Goal: Book appointment/travel/reservation

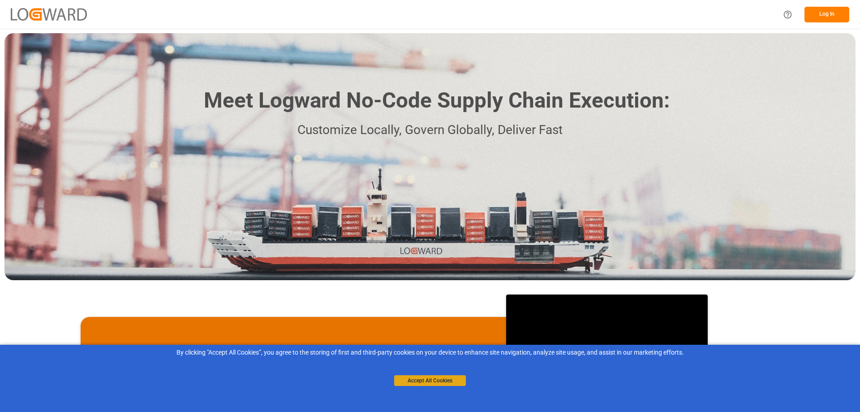
click at [448, 384] on button "Accept All Cookies" at bounding box center [430, 380] width 72 height 11
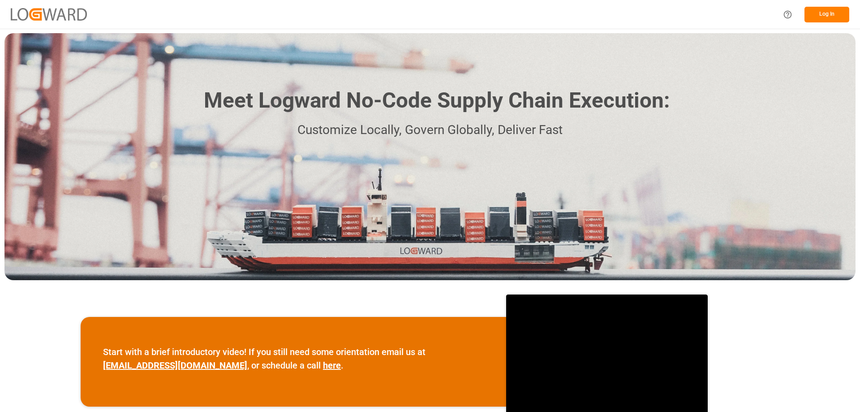
click at [826, 21] on button "Log In" at bounding box center [826, 15] width 45 height 16
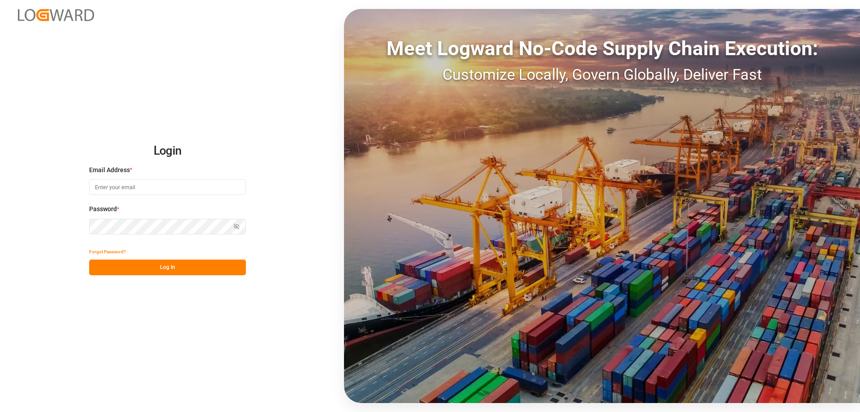
type input "[PERSON_NAME][EMAIL_ADDRESS][PERSON_NAME][DOMAIN_NAME]"
click at [160, 266] on button "Log In" at bounding box center [167, 267] width 157 height 16
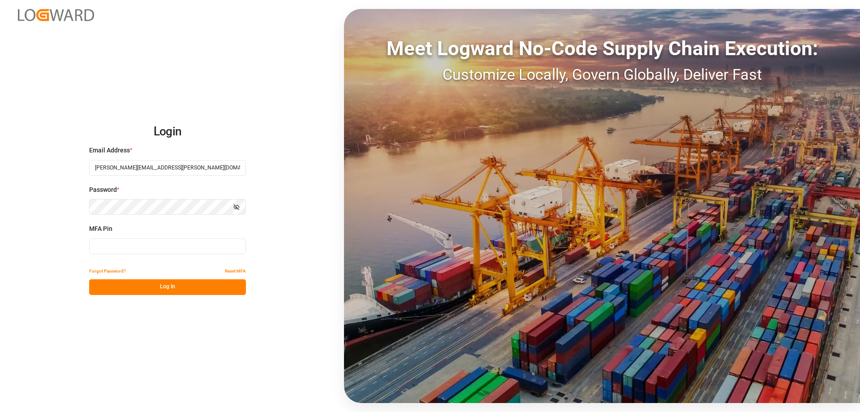
click at [136, 245] on input at bounding box center [167, 246] width 157 height 16
type input "140974"
click at [163, 287] on button "Log In" at bounding box center [167, 287] width 157 height 16
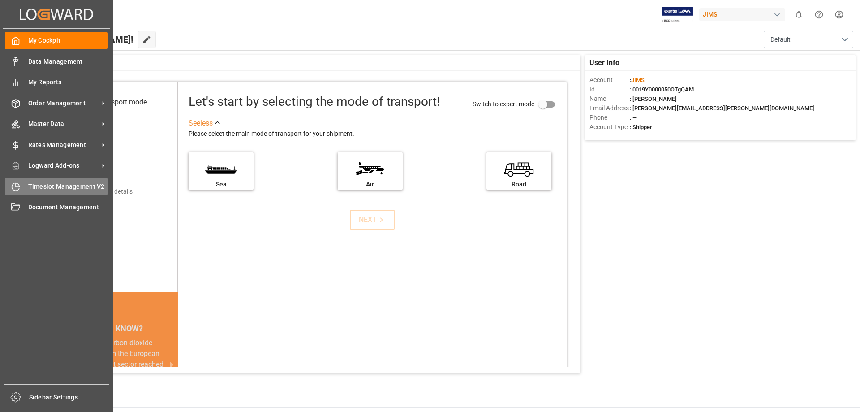
click at [17, 188] on icon at bounding box center [15, 186] width 9 height 9
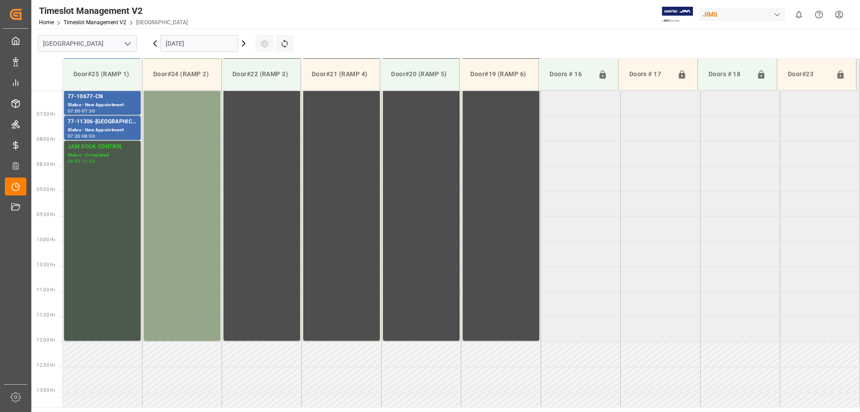
scroll to position [306, 0]
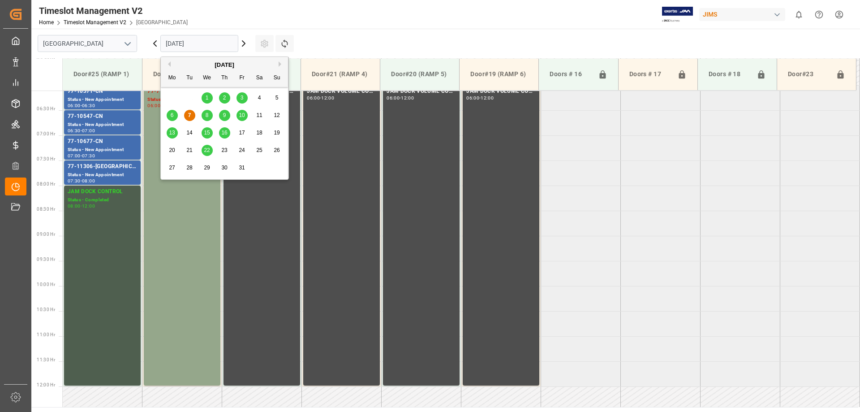
click at [196, 45] on input "[DATE]" at bounding box center [199, 43] width 78 height 17
click at [206, 116] on span "8" at bounding box center [207, 115] width 3 height 6
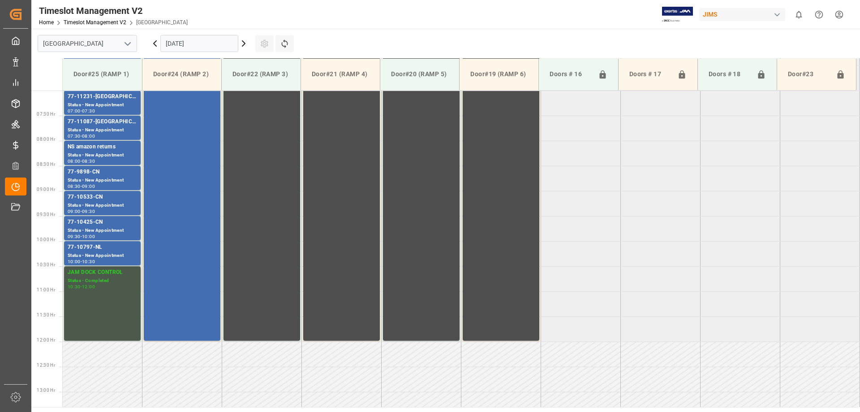
scroll to position [172, 0]
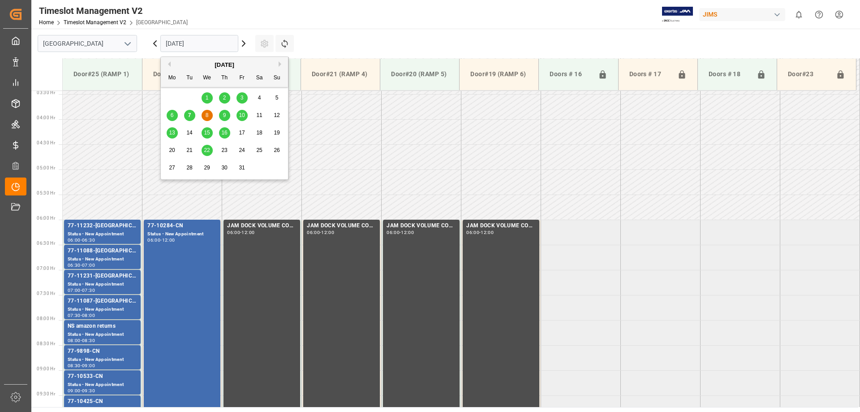
click at [206, 45] on input "[DATE]" at bounding box center [199, 43] width 78 height 17
click at [224, 115] on span "9" at bounding box center [224, 115] width 3 height 6
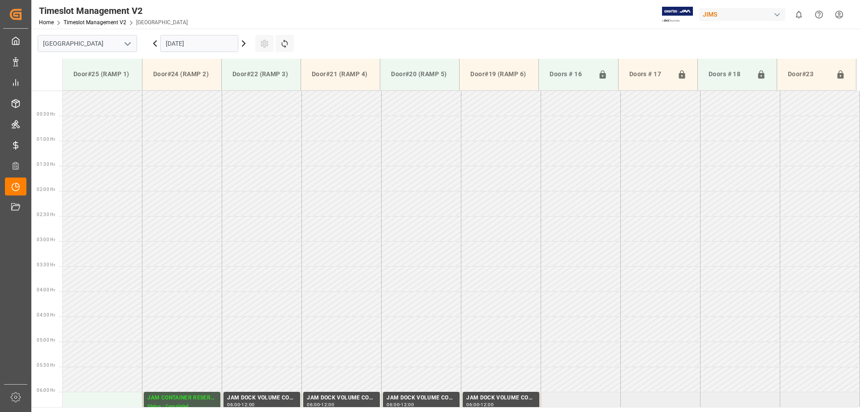
scroll to position [396, 0]
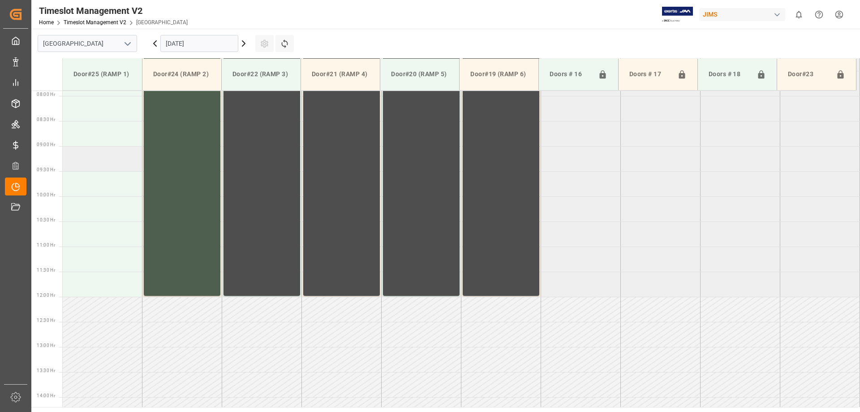
click at [108, 164] on td at bounding box center [103, 158] width 80 height 25
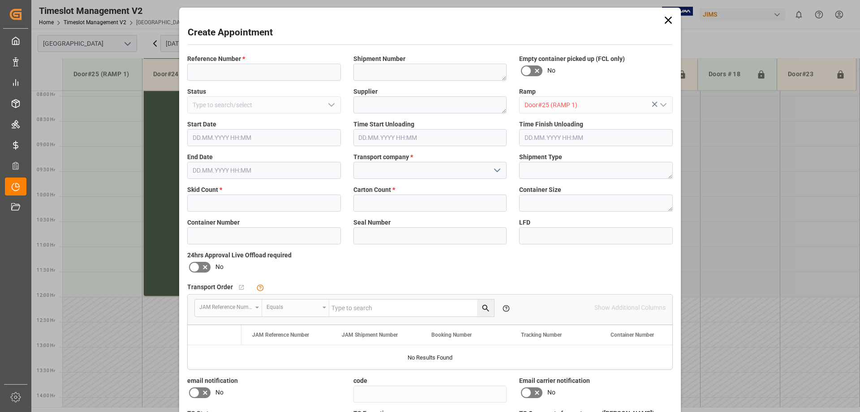
type input "[DATE] 09:00"
type input "[DATE] 09:30"
click at [298, 74] on input at bounding box center [264, 72] width 154 height 17
type input "77-11125-GB"
click at [378, 168] on input at bounding box center [430, 170] width 154 height 17
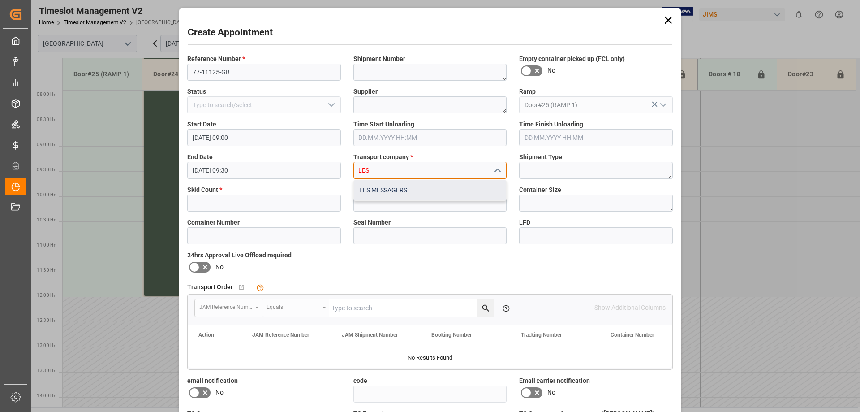
click at [386, 189] on div "LES MESSAGERS" at bounding box center [430, 190] width 153 height 20
type input "LES MESSAGERS"
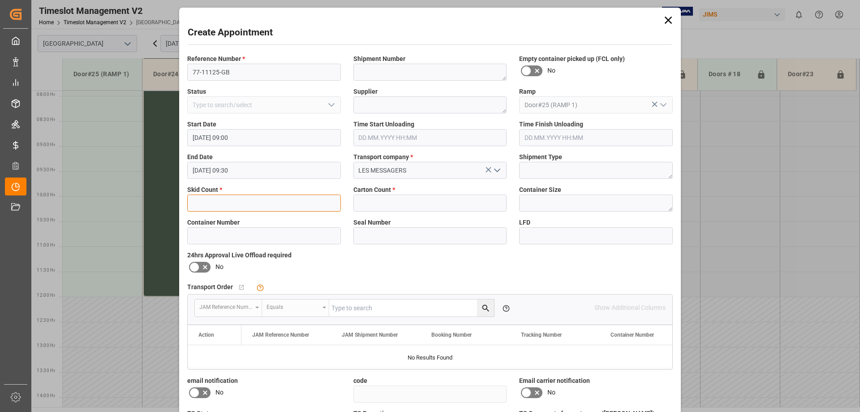
click at [258, 202] on input "text" at bounding box center [264, 202] width 154 height 17
type input "2"
click at [377, 205] on input "text" at bounding box center [430, 202] width 154 height 17
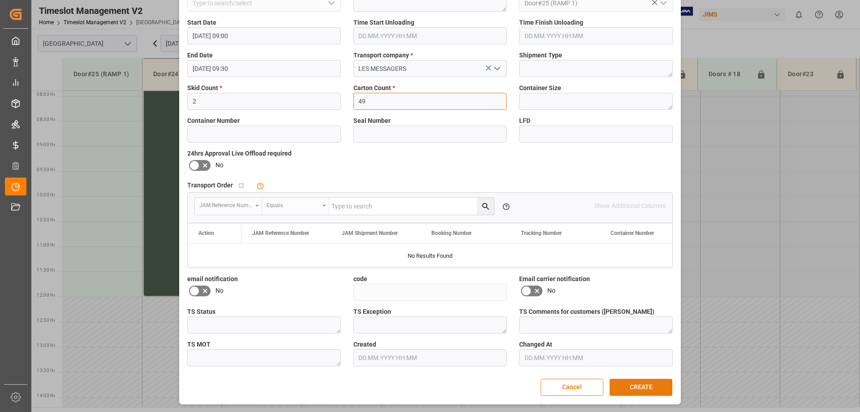
type input "49"
click at [641, 390] on button "CREATE" at bounding box center [641, 386] width 63 height 17
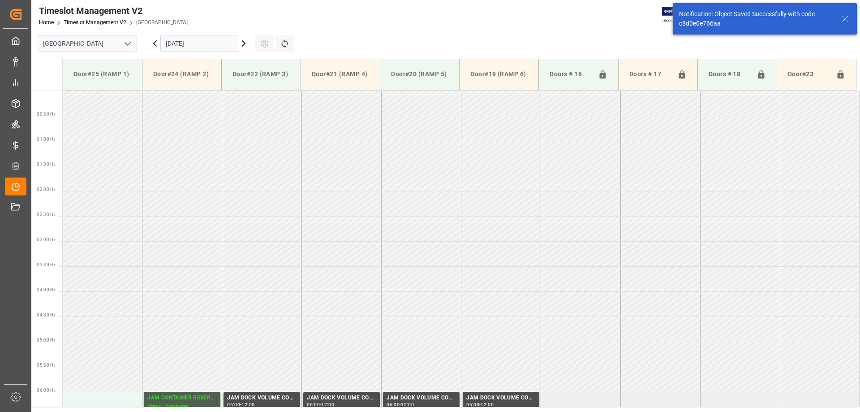
scroll to position [396, 0]
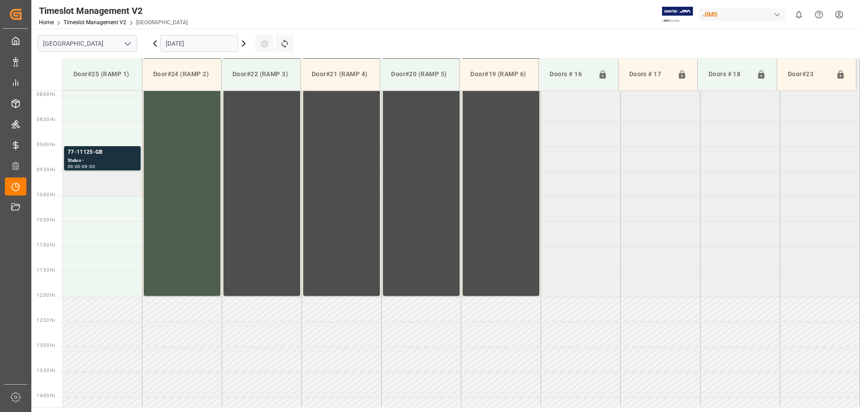
click at [88, 189] on td at bounding box center [103, 183] width 80 height 25
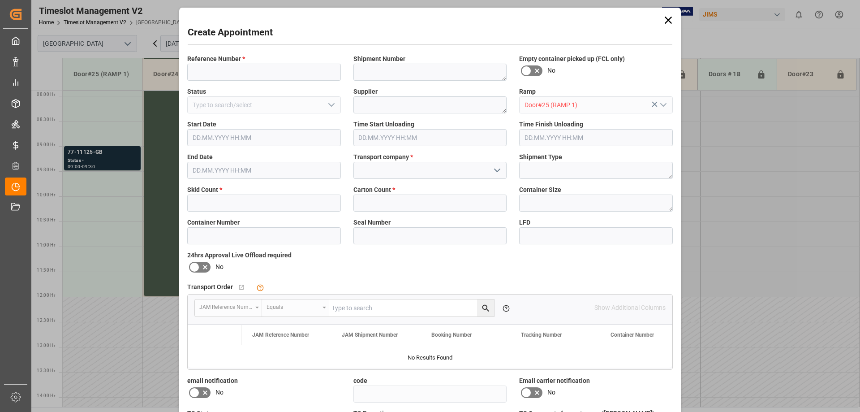
type input "[DATE] 09:30"
type input "[DATE] 10:00"
click at [251, 70] on input at bounding box center [264, 72] width 154 height 17
type input "77-11120-CN"
click at [397, 169] on input at bounding box center [430, 170] width 154 height 17
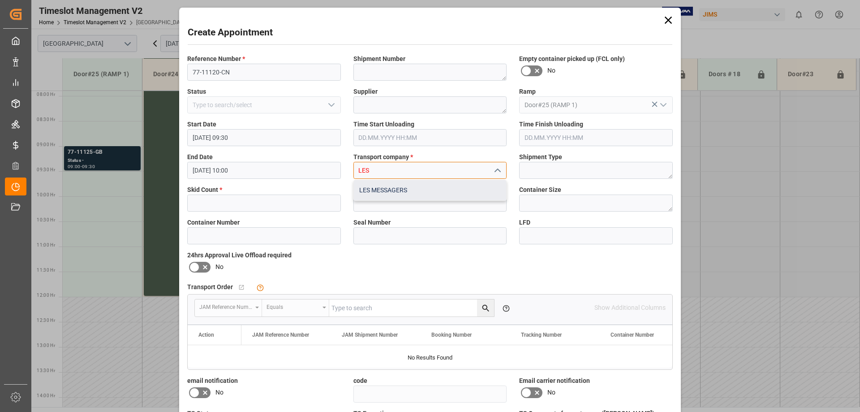
click at [395, 192] on div "LES MESSAGERS" at bounding box center [430, 190] width 153 height 20
type input "LES MESSAGERS"
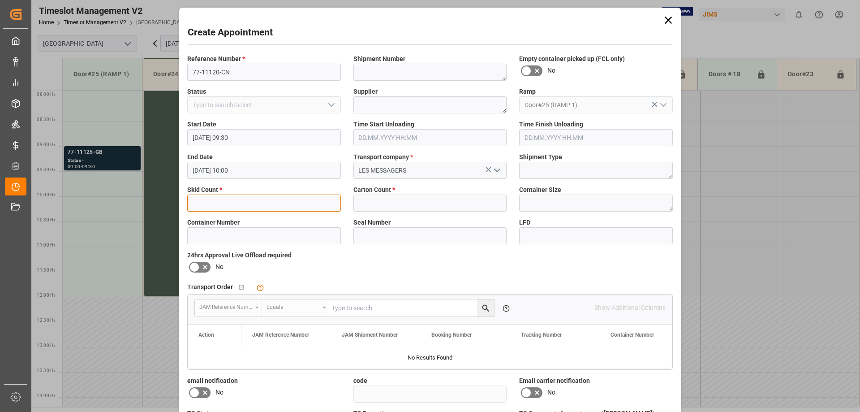
click at [255, 206] on input "text" at bounding box center [264, 202] width 154 height 17
type input "1"
click at [399, 209] on input "text" at bounding box center [430, 202] width 154 height 17
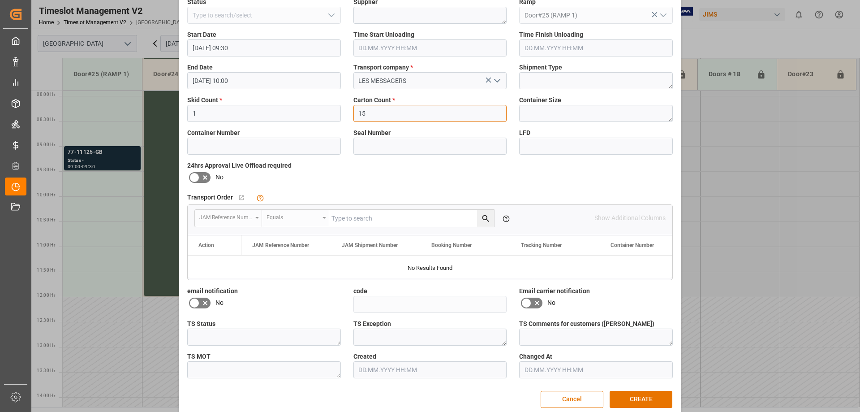
scroll to position [102, 0]
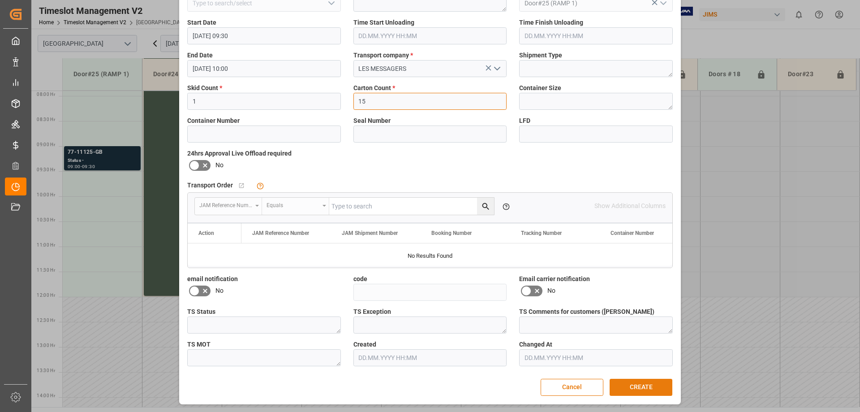
type input "15"
click at [636, 385] on button "CREATE" at bounding box center [641, 386] width 63 height 17
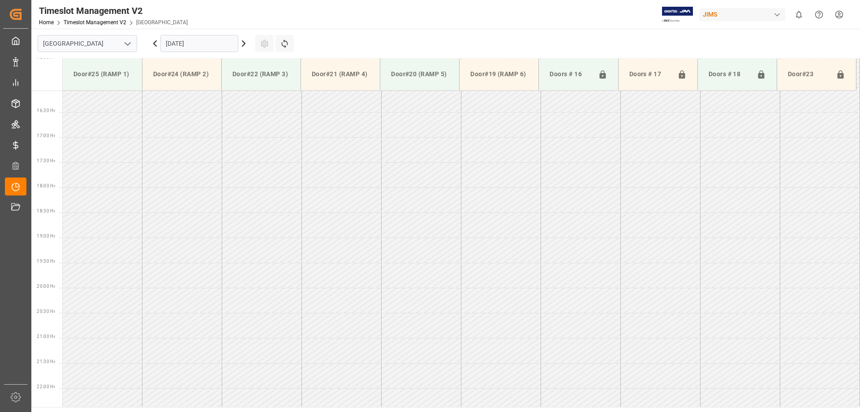
scroll to position [582, 0]
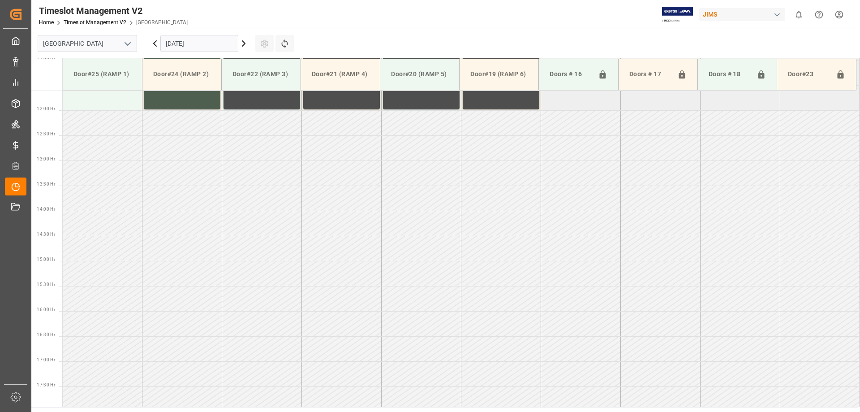
click at [839, 14] on html "Created by potrace 1.15, written by [PERSON_NAME] [DATE]-[DATE] Created by potr…" at bounding box center [430, 206] width 860 height 412
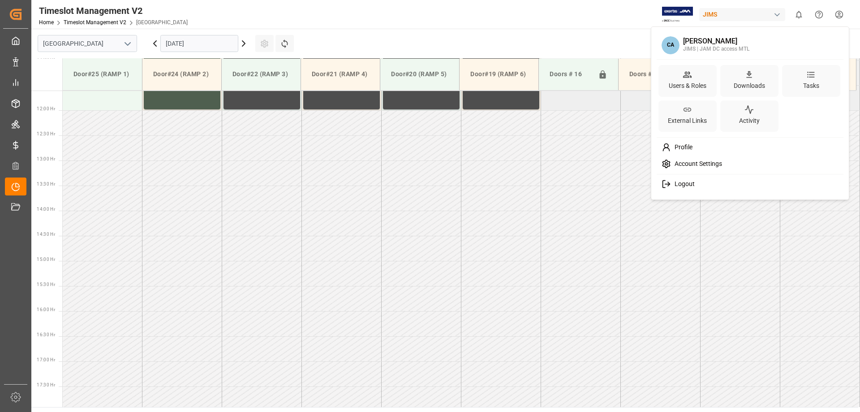
click at [684, 185] on span "Logout" at bounding box center [683, 184] width 24 height 8
